Goal: Information Seeking & Learning: Learn about a topic

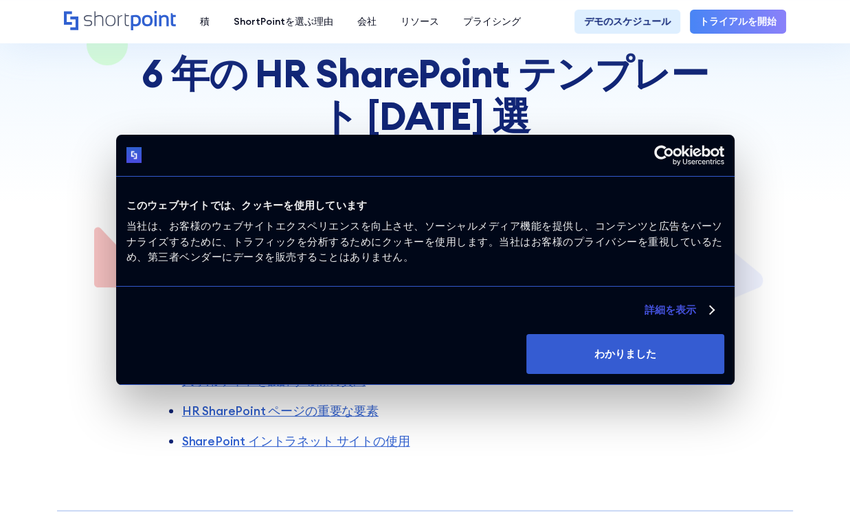
scroll to position [206, 0]
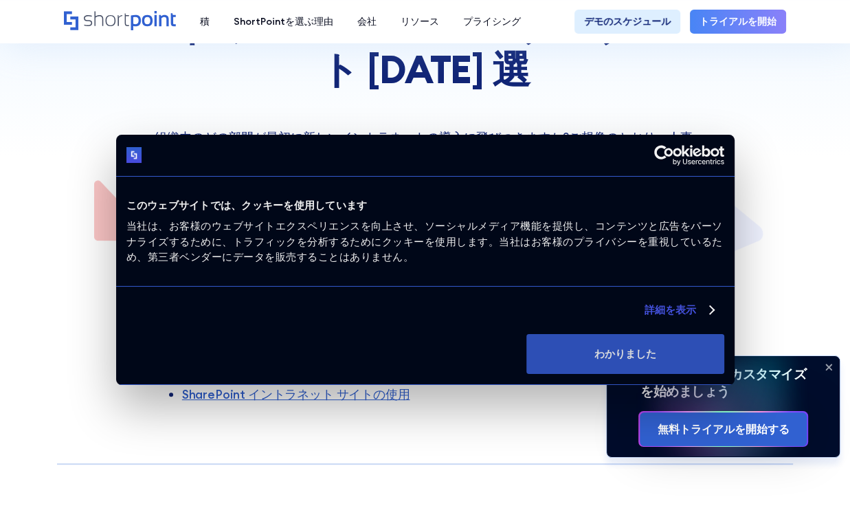
click at [668, 345] on button "わかりました" at bounding box center [624, 354] width 197 height 40
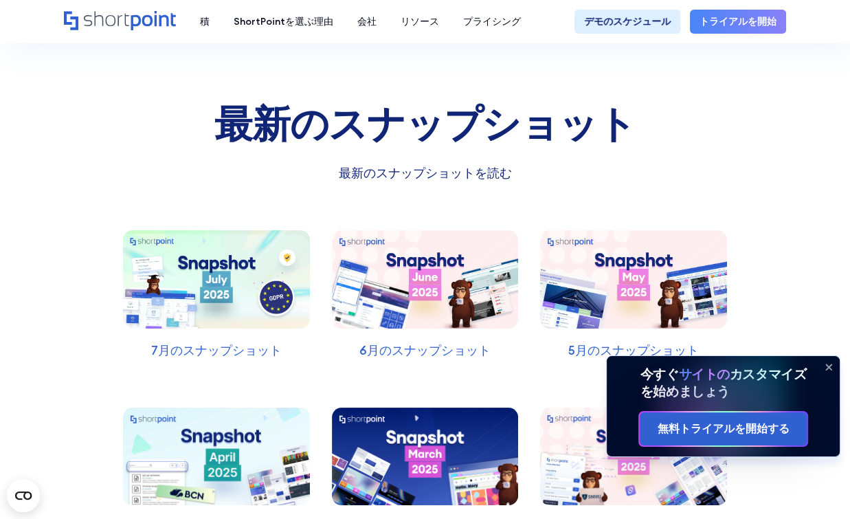
scroll to position [4190, 0]
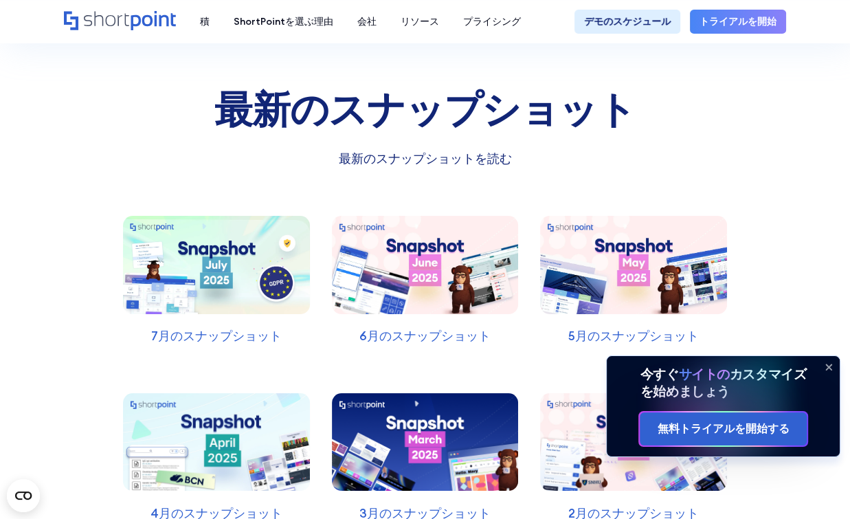
click at [250, 258] on img at bounding box center [216, 265] width 187 height 98
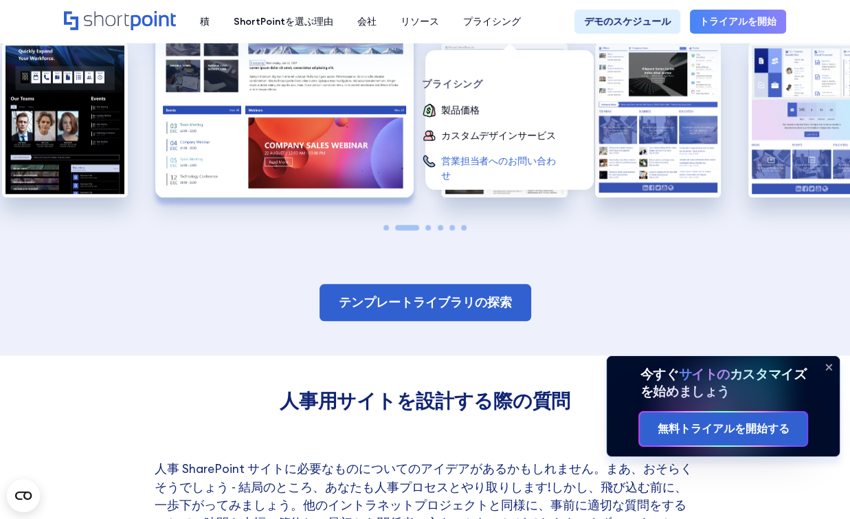
scroll to position [962, 0]
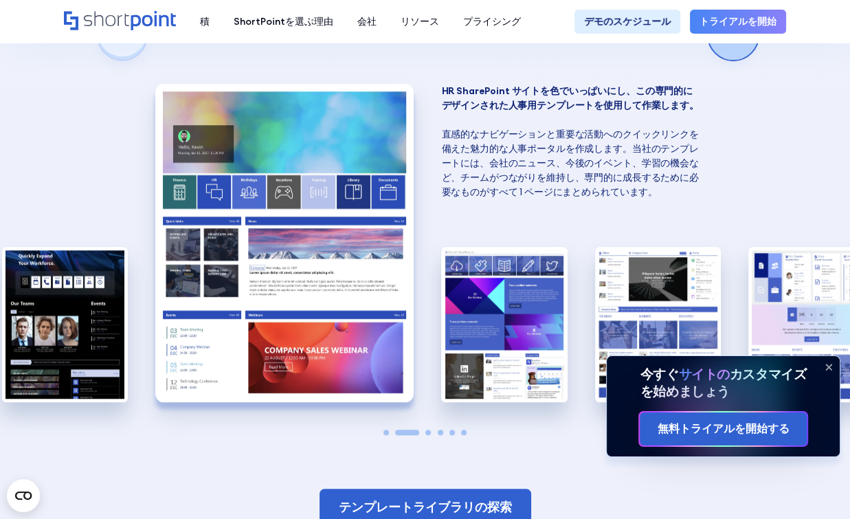
click at [745, 60] on div "次のスライド" at bounding box center [732, 34] width 49 height 49
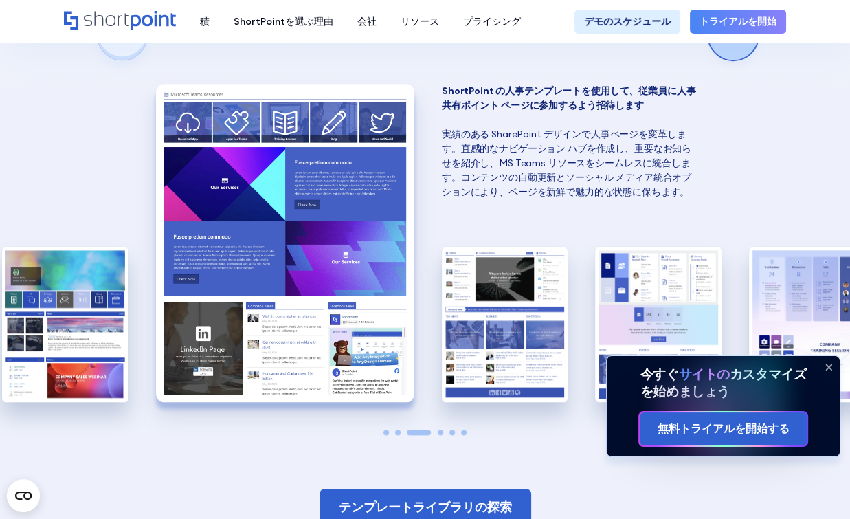
click at [745, 60] on div "次のスライド" at bounding box center [732, 34] width 49 height 49
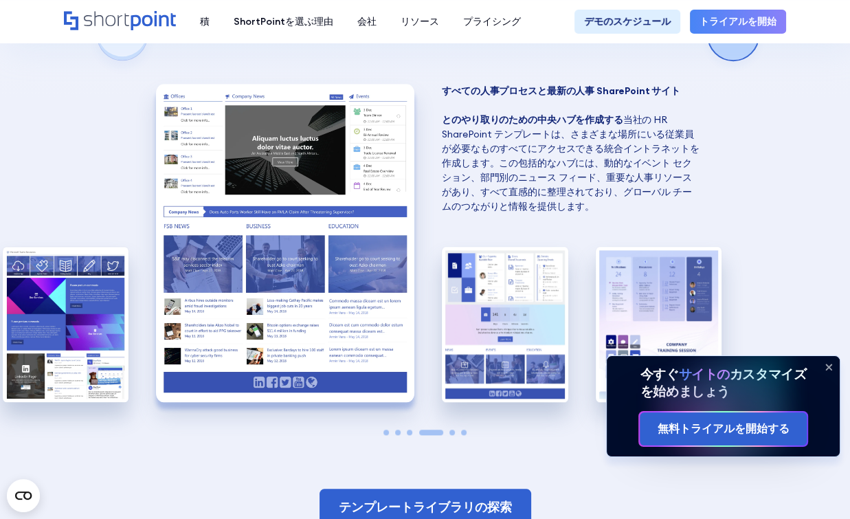
click at [744, 60] on div "次のスライド" at bounding box center [732, 34] width 49 height 49
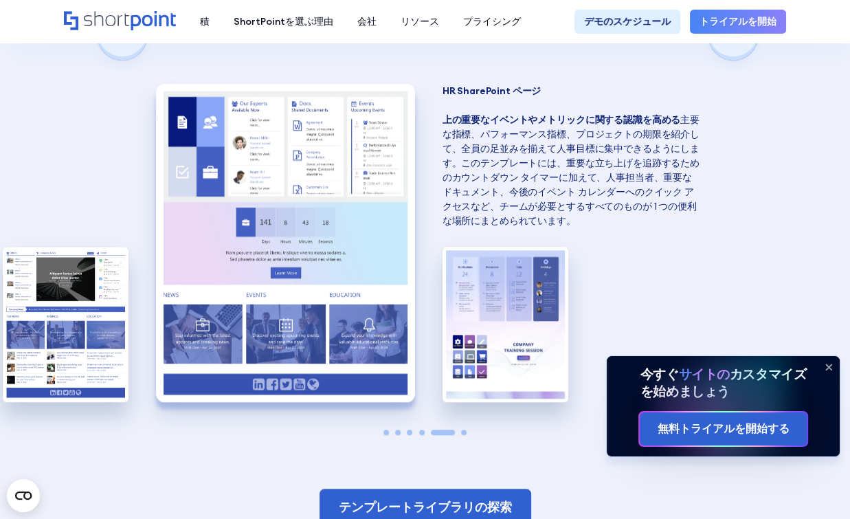
click at [746, 60] on div "次のスライド" at bounding box center [732, 34] width 49 height 49
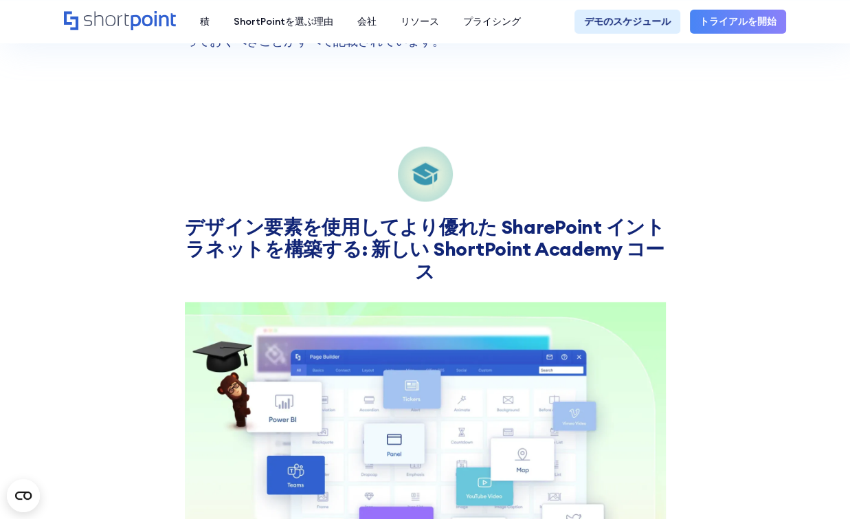
scroll to position [1923, 0]
